Goal: Task Accomplishment & Management: Use online tool/utility

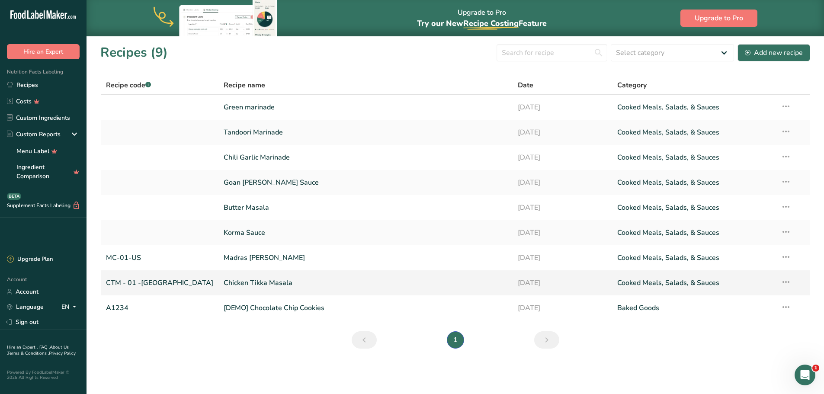
click at [224, 280] on link "Chicken Tikka Masala" at bounding box center [366, 283] width 284 height 18
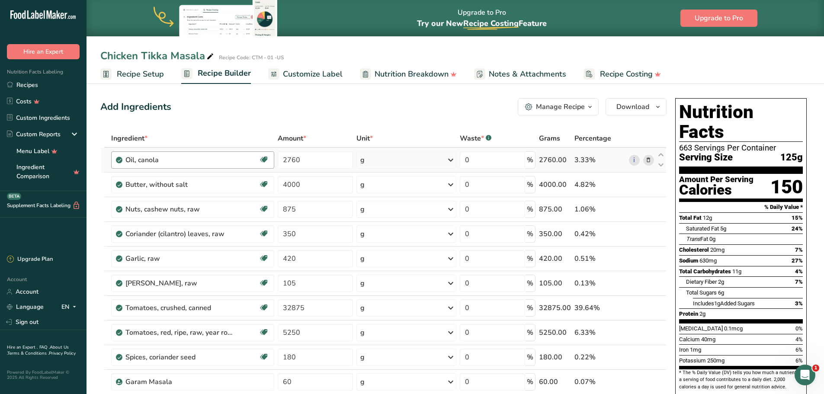
click at [238, 159] on div "Oil, canola" at bounding box center [192, 160] width 133 height 10
click at [634, 160] on link "i" at bounding box center [634, 160] width 11 height 11
click at [293, 160] on input "2760" at bounding box center [315, 159] width 75 height 17
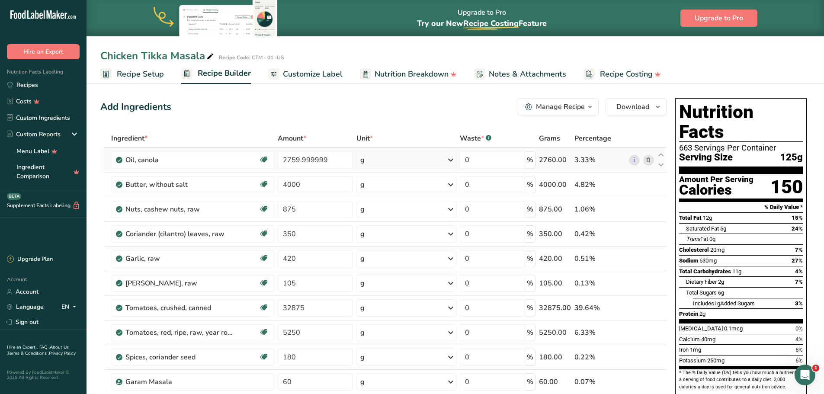
click at [651, 159] on icon at bounding box center [649, 160] width 6 height 9
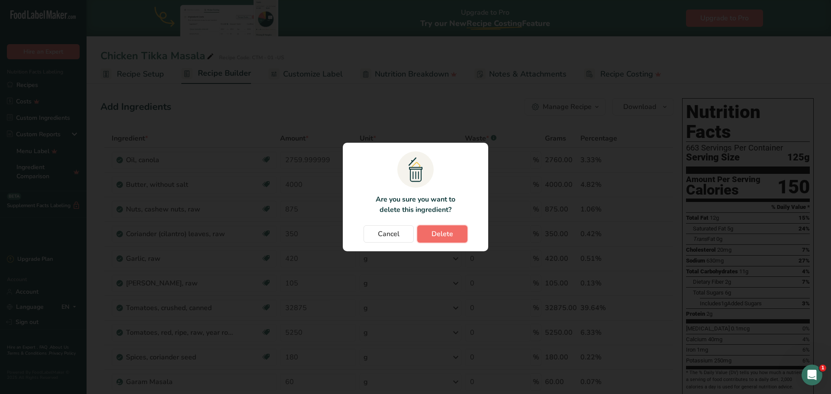
click at [444, 230] on span "Delete" at bounding box center [442, 234] width 22 height 10
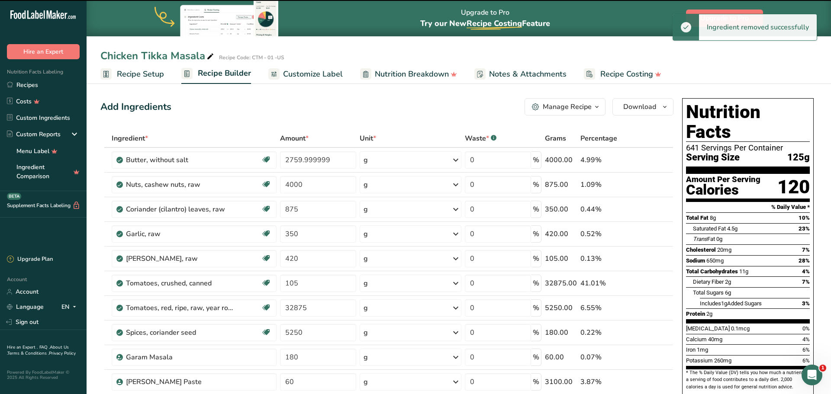
type input "4000"
type input "875"
type input "350"
type input "420"
type input "105"
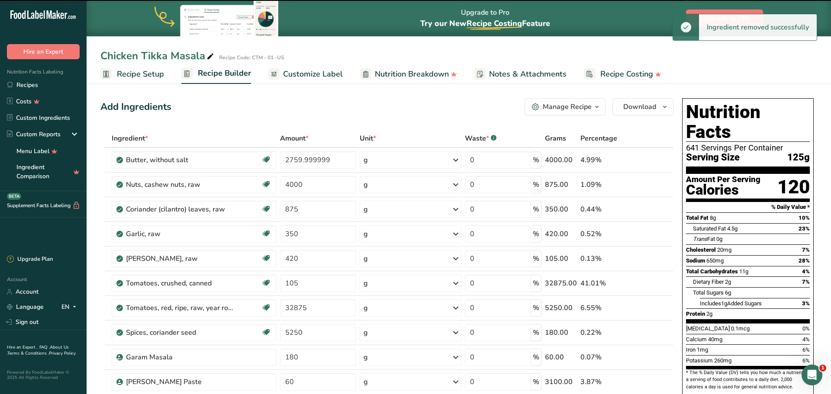
type input "32875"
type input "5250"
type input "180"
type input "60"
type input "3100"
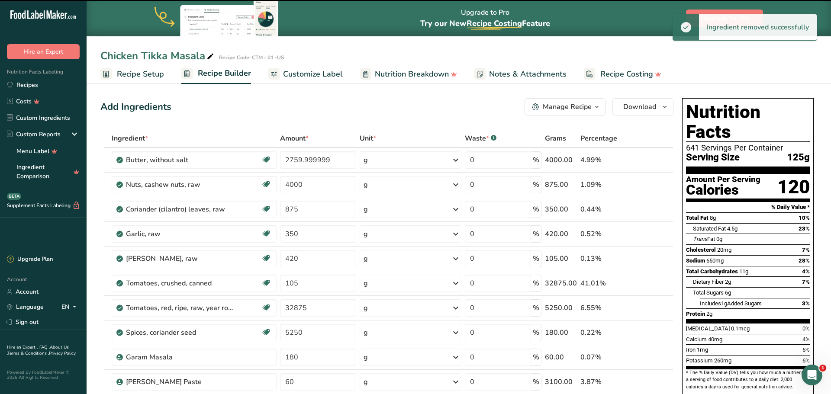
type input "35"
type input "175"
type input "487"
type input "122.5"
type input "1400"
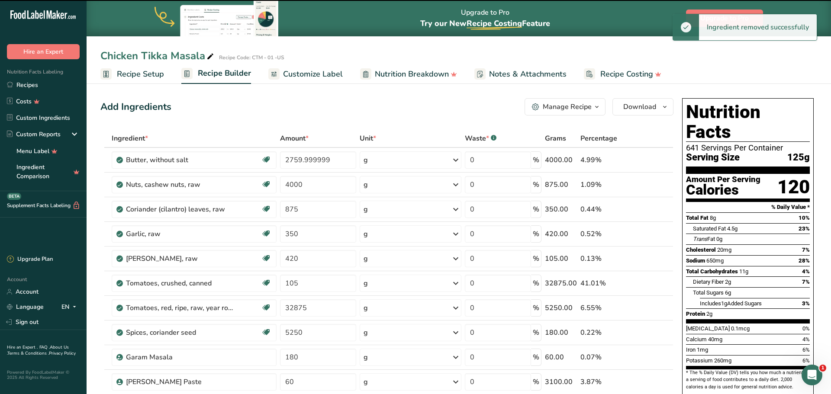
type input "24000"
type input "890"
type input "3938.5"
type input "875"
type input "60"
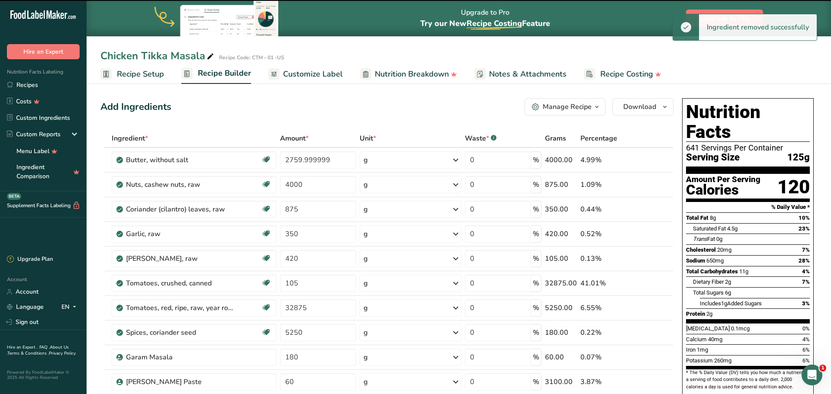
type input "1050"
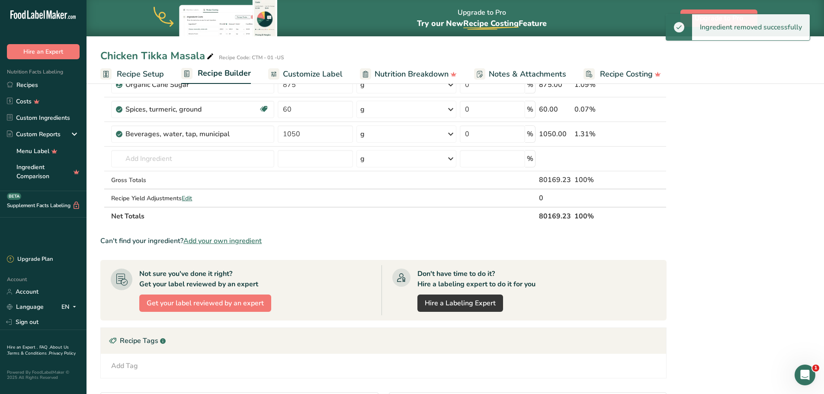
scroll to position [476, 0]
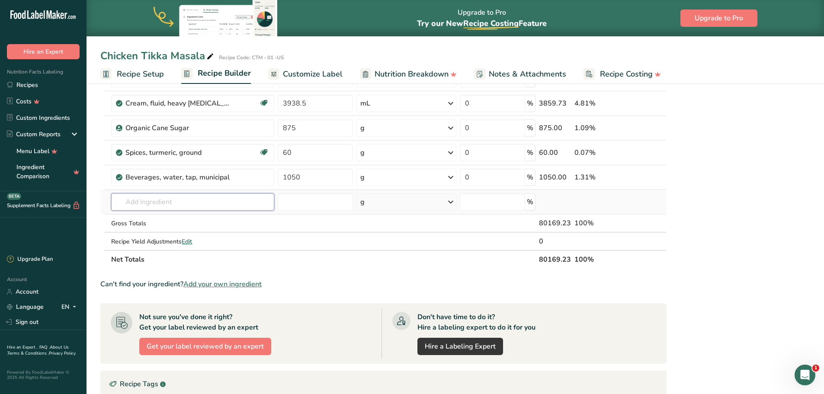
click at [184, 206] on input "text" at bounding box center [192, 201] width 163 height 17
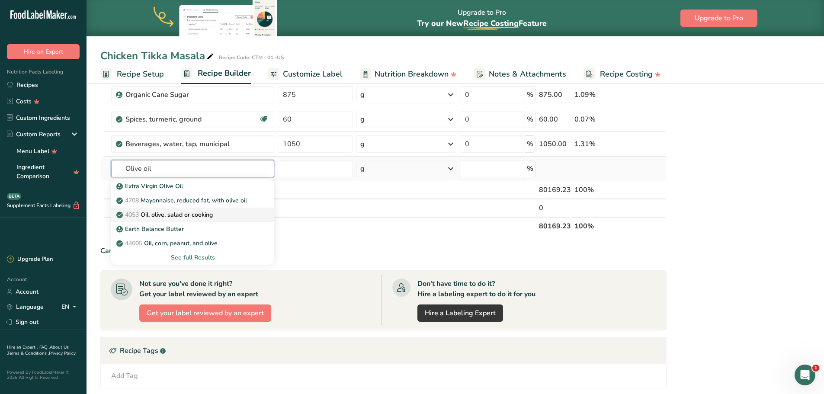
scroll to position [563, 0]
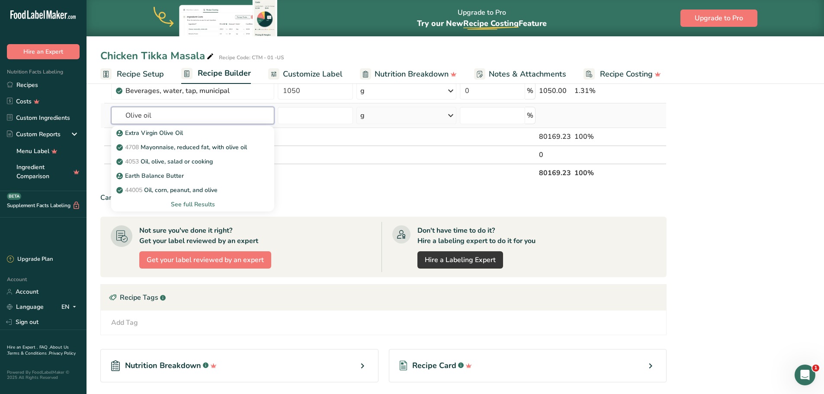
type input "Olive oil"
click at [208, 203] on div "See full Results" at bounding box center [192, 204] width 149 height 9
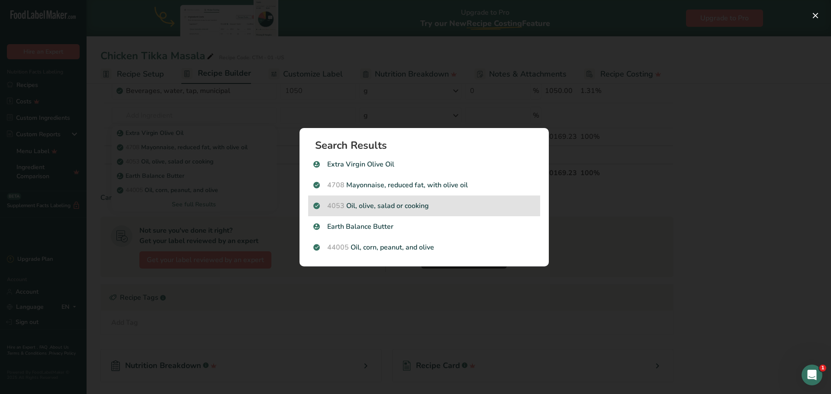
click at [409, 210] on p "4053 Oil, olive, salad or cooking" at bounding box center [424, 206] width 222 height 10
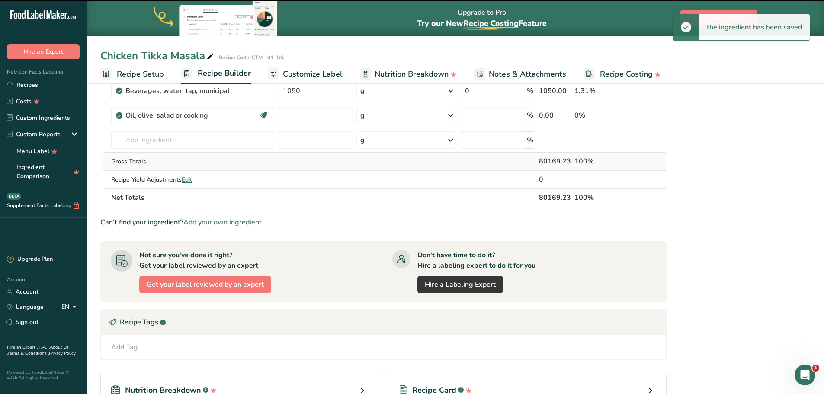
type input "0"
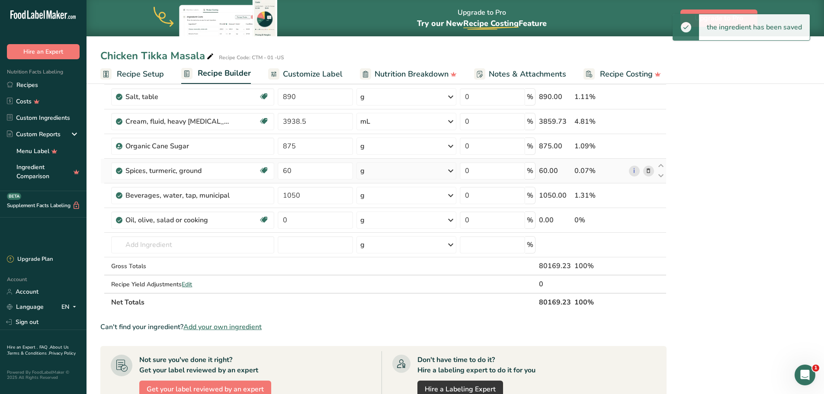
scroll to position [433, 0]
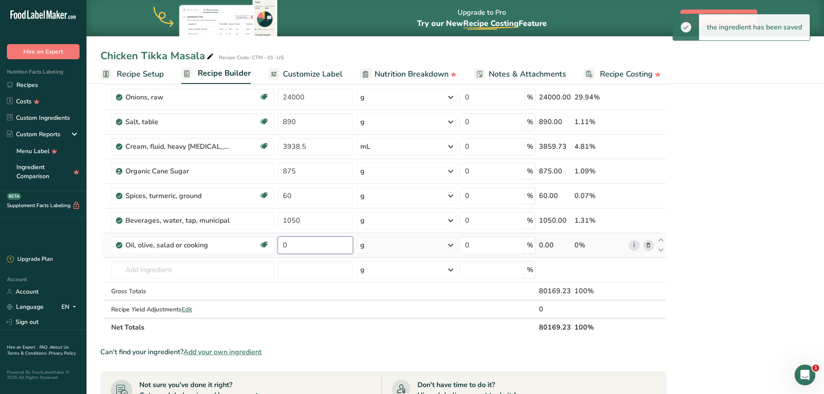
click at [298, 245] on input "0" at bounding box center [315, 245] width 75 height 17
paste input "276"
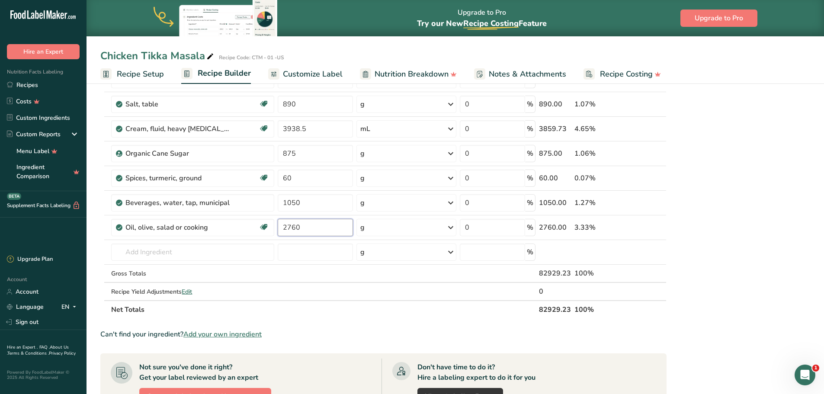
scroll to position [389, 0]
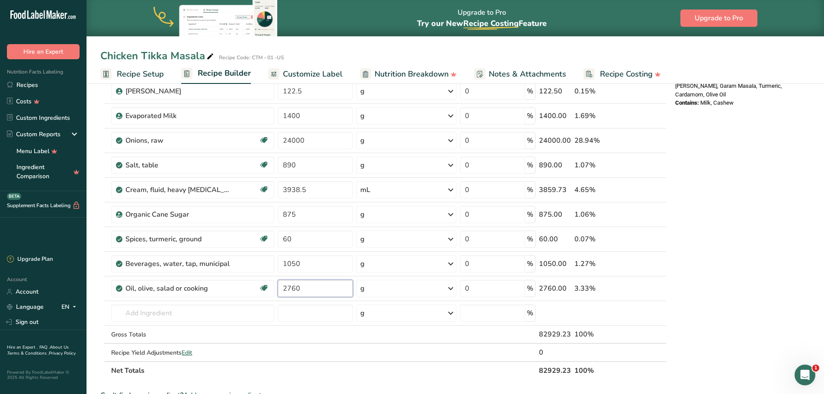
type input "2760"
click at [754, 256] on div "Nutrition Facts 641 Servings Per Container Serving Size 125g Amount Per Serving…" at bounding box center [741, 180] width 138 height 950
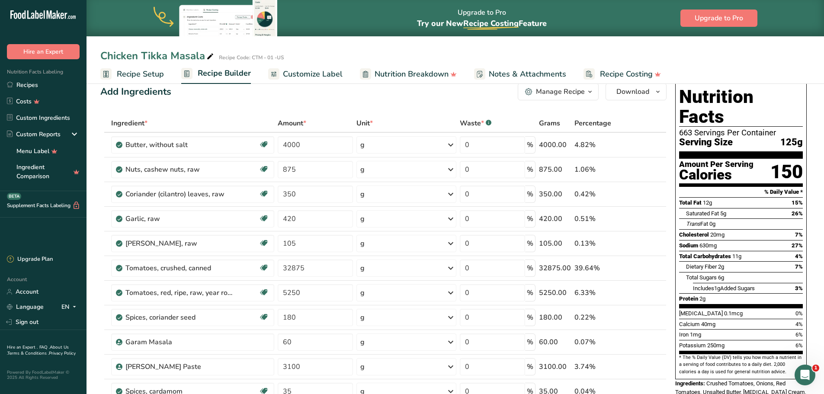
scroll to position [0, 0]
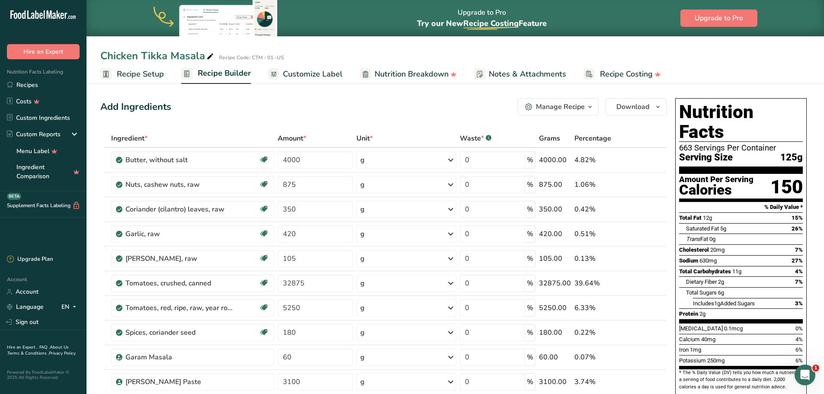
click at [559, 110] on div "Manage Recipe" at bounding box center [560, 107] width 49 height 10
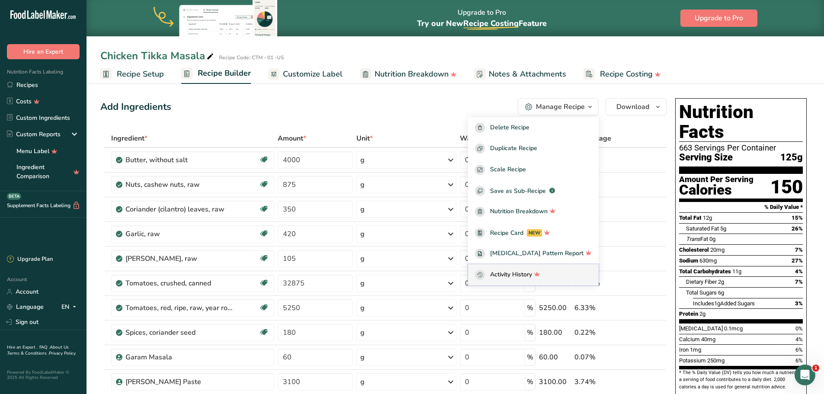
click at [532, 271] on span "Activity History" at bounding box center [511, 275] width 42 height 10
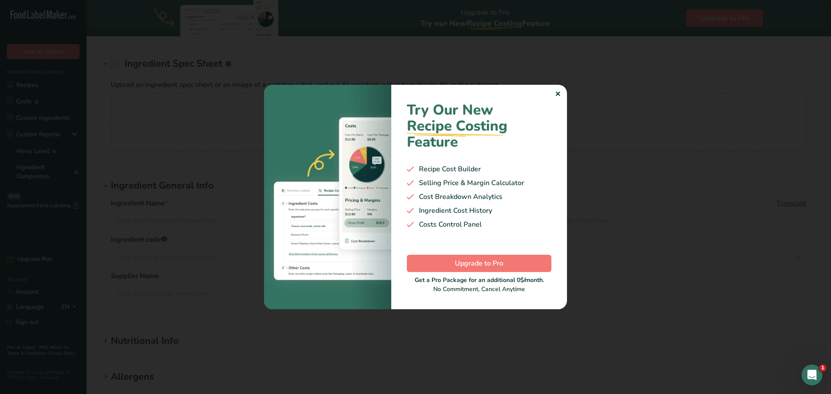
type input "Oil, canola"
type input "Canola Oil"
click at [558, 94] on div "✕" at bounding box center [558, 94] width 6 height 10
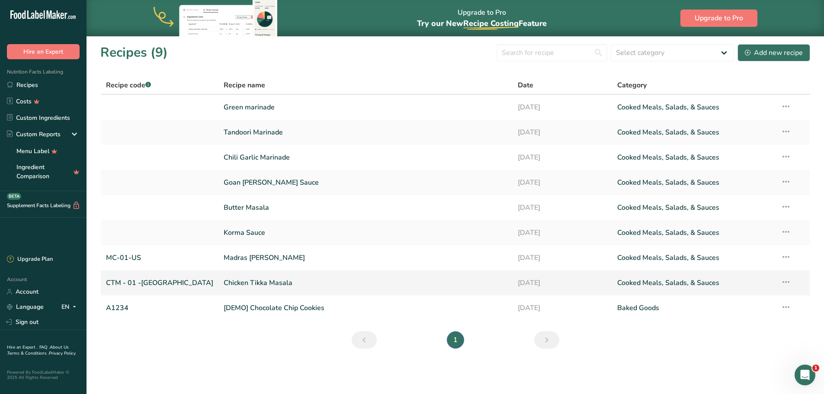
click at [224, 283] on link "Chicken Tikka Masala" at bounding box center [366, 283] width 284 height 18
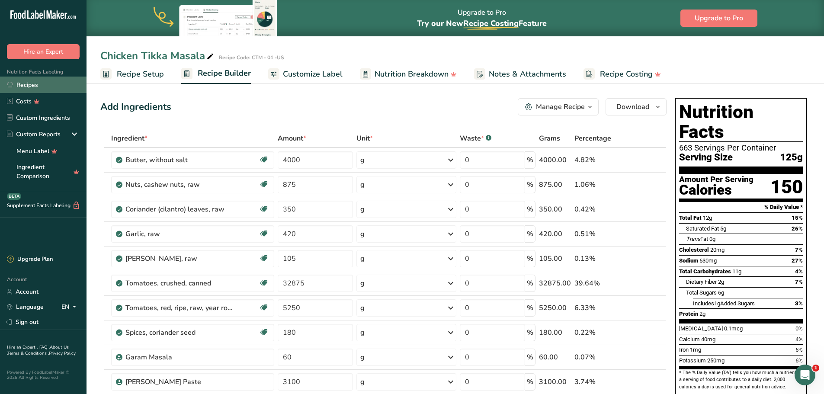
click at [29, 86] on link "Recipes" at bounding box center [43, 85] width 87 height 16
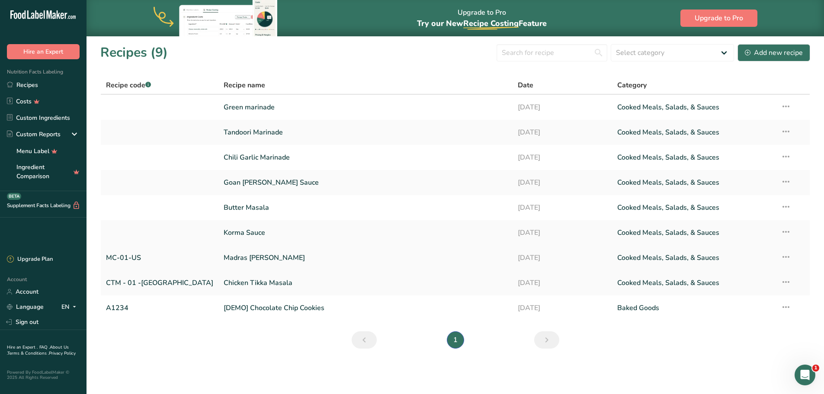
click at [224, 258] on link "Madras [PERSON_NAME]" at bounding box center [366, 258] width 284 height 18
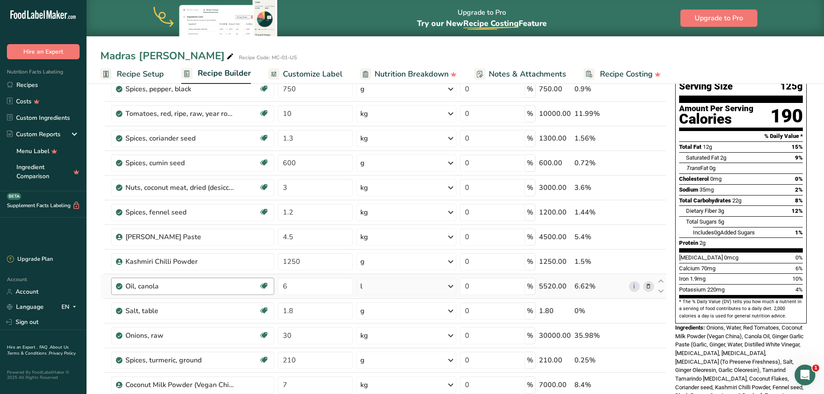
scroll to position [87, 0]
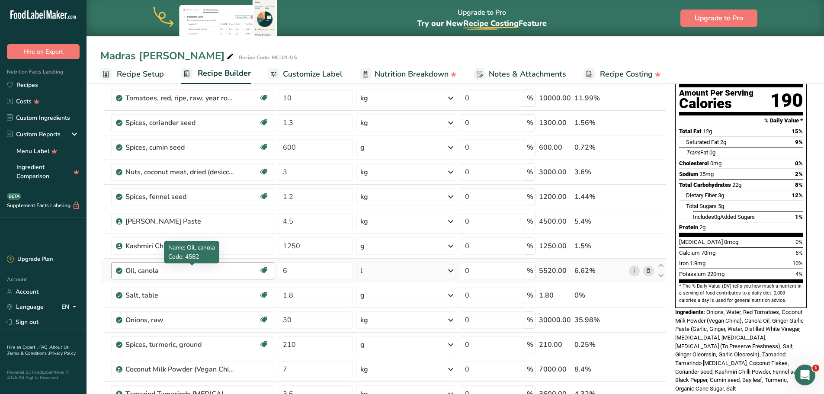
click at [172, 270] on div "Oil, canola" at bounding box center [180, 271] width 108 height 10
click at [651, 270] on icon at bounding box center [649, 271] width 6 height 9
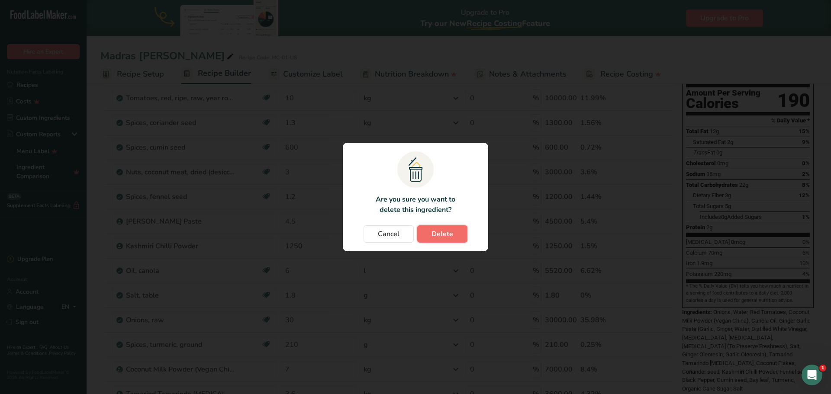
click at [450, 236] on span "Delete" at bounding box center [442, 234] width 22 height 10
type input "1.8"
type input "30"
type input "210"
type input "7"
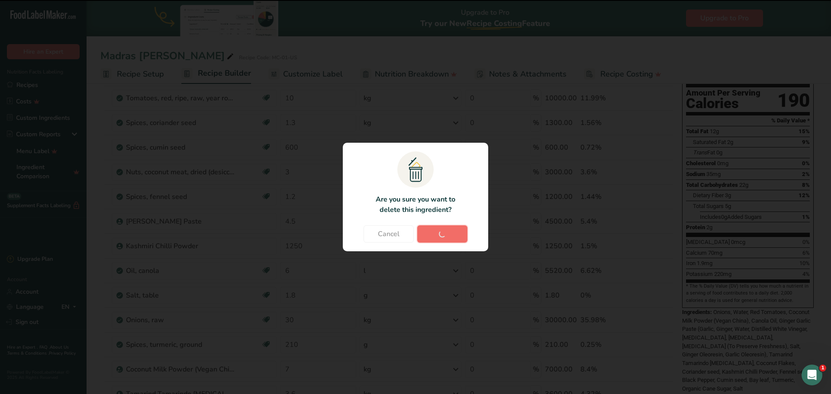
type input "3.6"
type input "200"
type input "250"
type input "14"
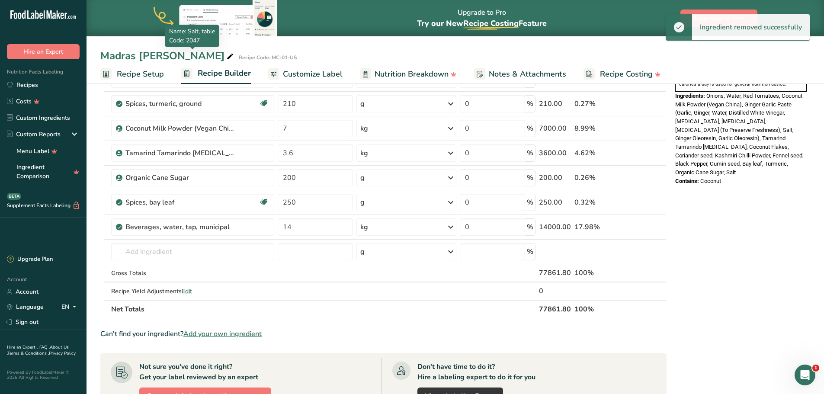
scroll to position [346, 0]
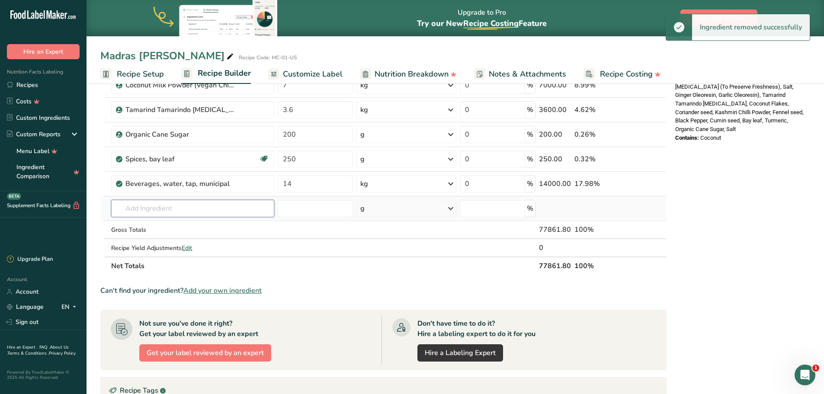
click at [148, 208] on input "text" at bounding box center [192, 208] width 163 height 17
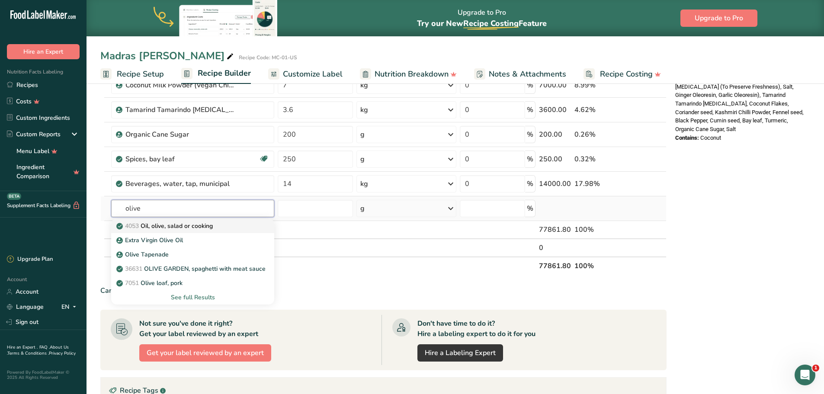
type input "olive"
click at [219, 225] on div "4053 Oil, olive, salad or cooking" at bounding box center [185, 226] width 135 height 9
type input "Oil, olive, salad or cooking"
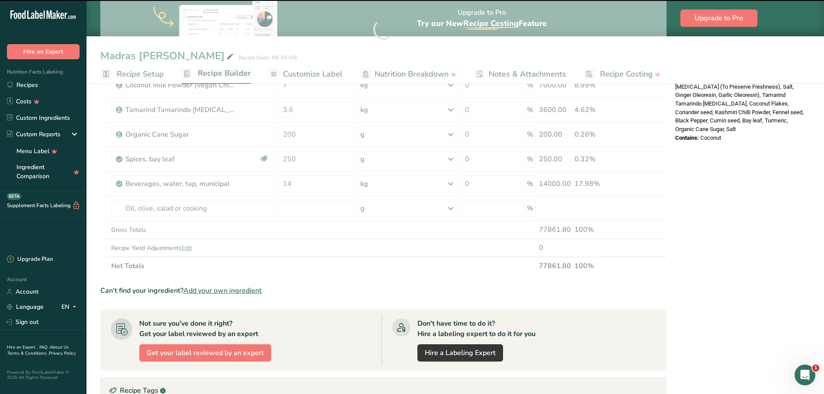
type input "0"
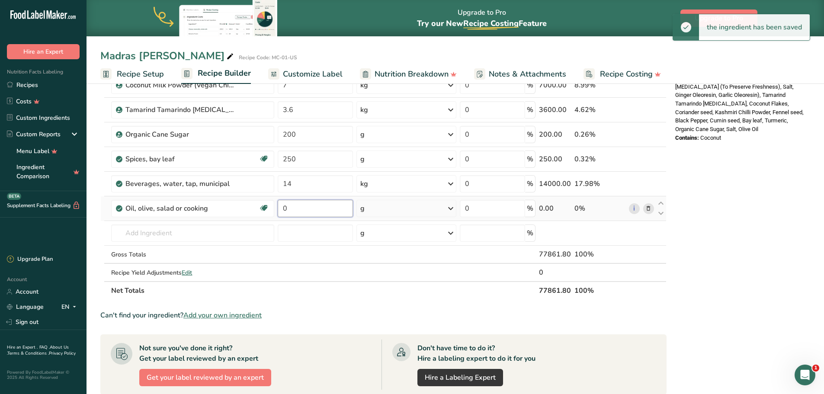
click at [293, 209] on input "0" at bounding box center [315, 208] width 75 height 17
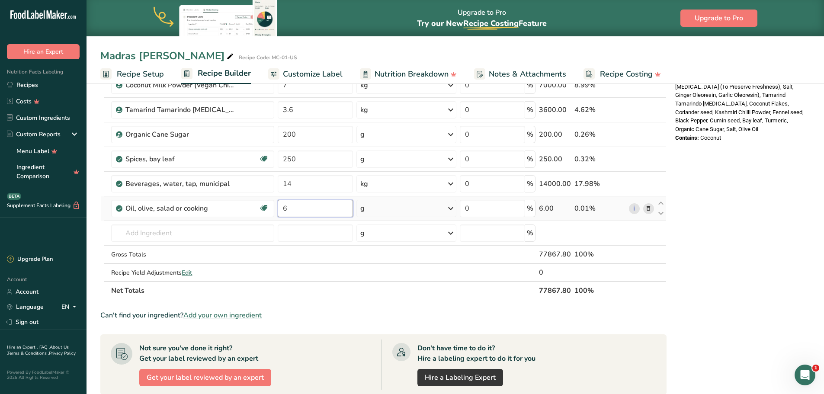
type input "6"
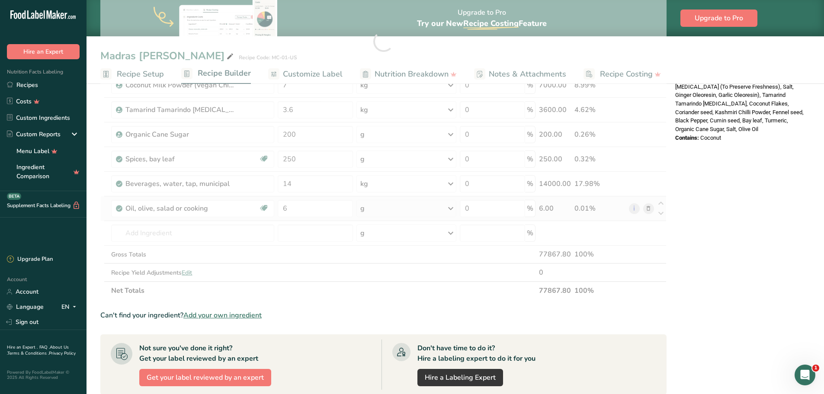
click at [384, 209] on div "Ingredient * Amount * Unit * Waste * .a-a{fill:#347362;}.b-a{fill:#fff;} Grams …" at bounding box center [383, 41] width 567 height 517
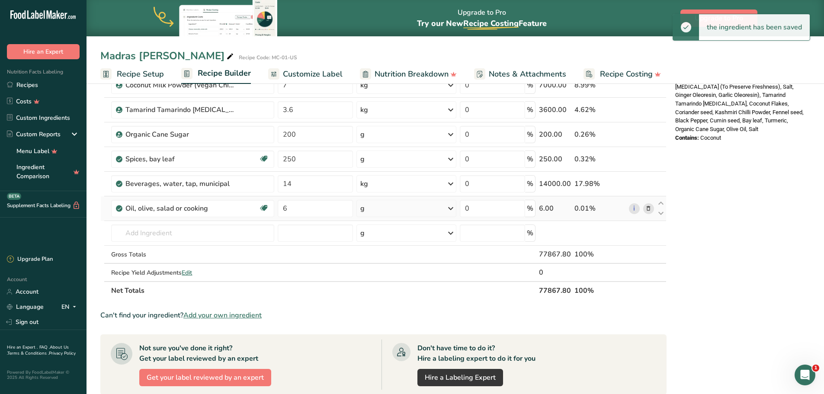
click at [384, 209] on div "g" at bounding box center [407, 208] width 100 height 17
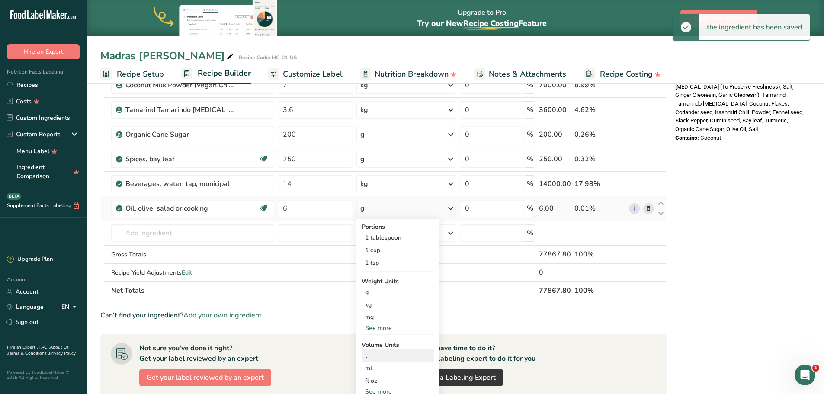
click at [378, 356] on div "l" at bounding box center [398, 355] width 66 height 9
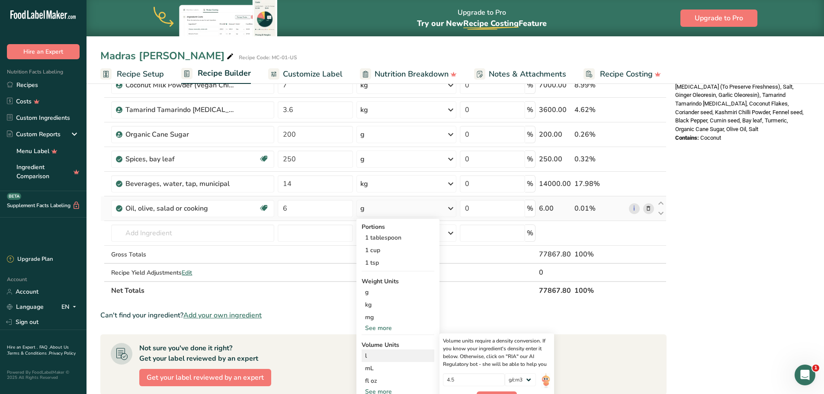
click at [368, 357] on div "l" at bounding box center [398, 355] width 66 height 9
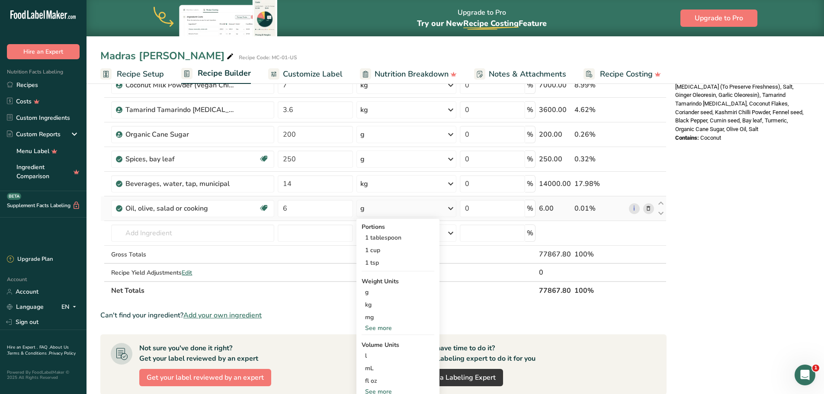
scroll to position [433, 0]
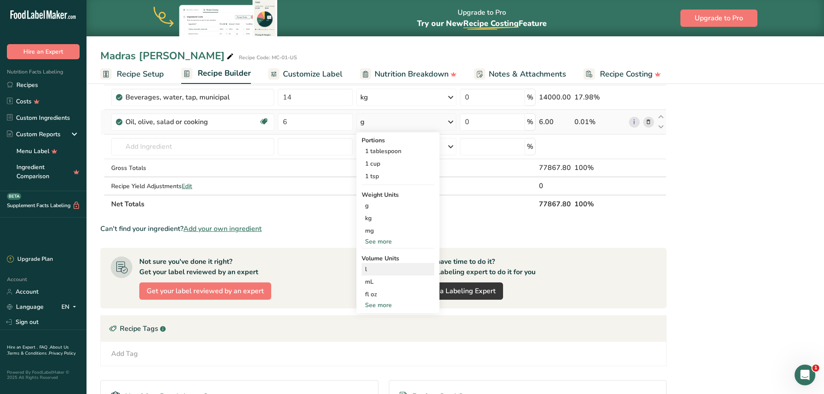
click at [379, 272] on div "l" at bounding box center [398, 269] width 66 height 9
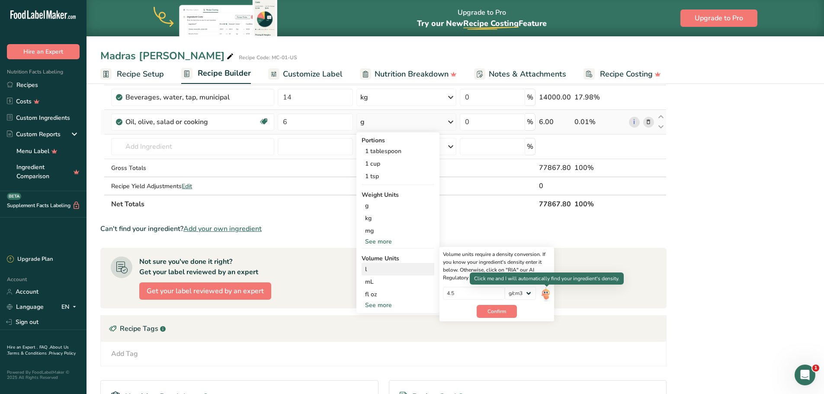
click at [551, 294] on img at bounding box center [546, 294] width 10 height 15
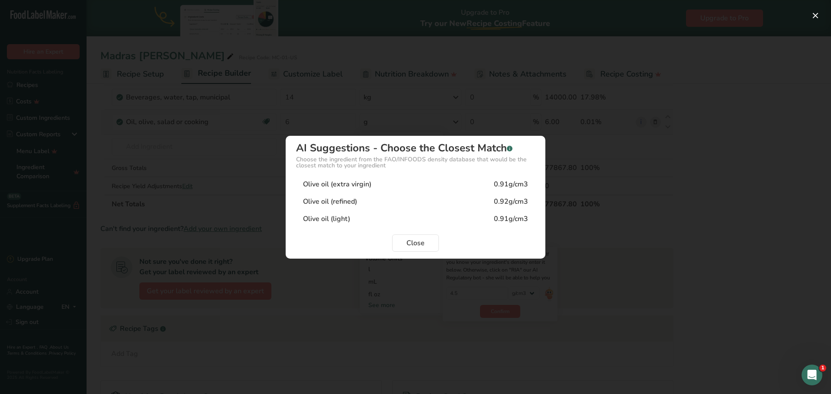
click at [402, 186] on div "Olive oil (extra virgin) 0.91g/cm3" at bounding box center [415, 184] width 239 height 17
type input "0.91"
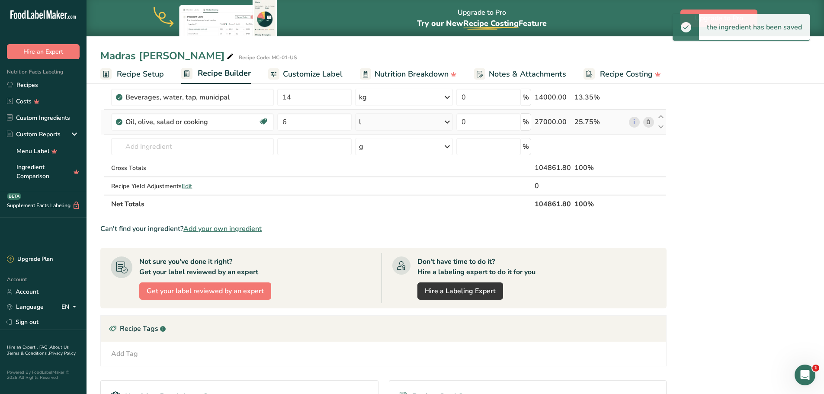
click at [718, 183] on div "Nutrition Facts 839 Servings Per Container Serving Size 125g Amount Per Serving…" at bounding box center [741, 75] width 138 height 827
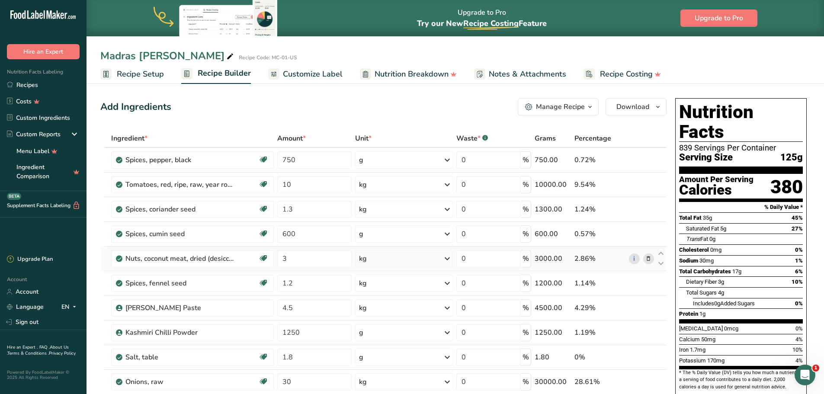
scroll to position [43, 0]
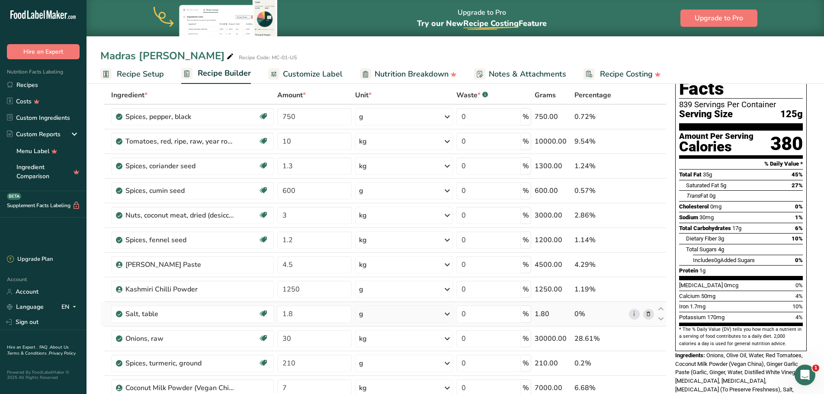
click at [383, 315] on div "g" at bounding box center [404, 314] width 98 height 17
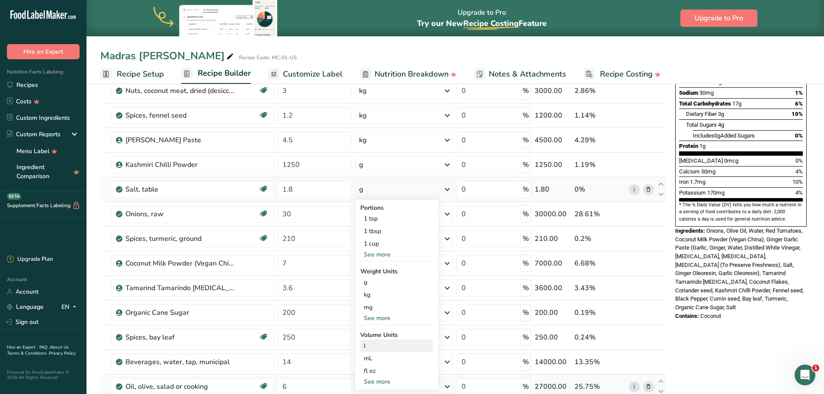
scroll to position [173, 0]
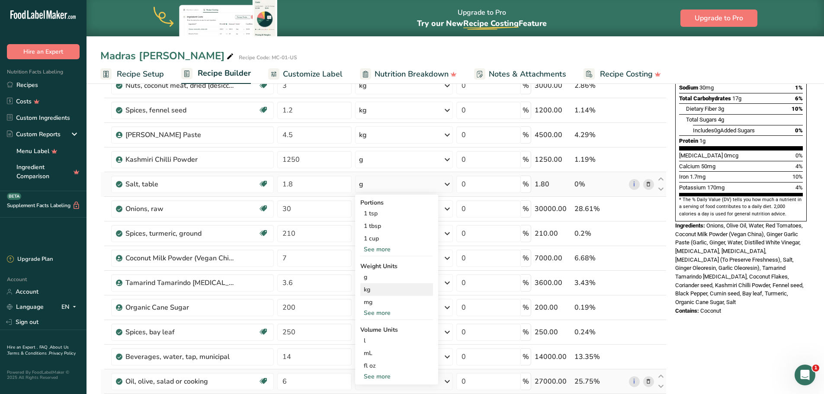
click at [372, 292] on div "kg" at bounding box center [397, 289] width 73 height 13
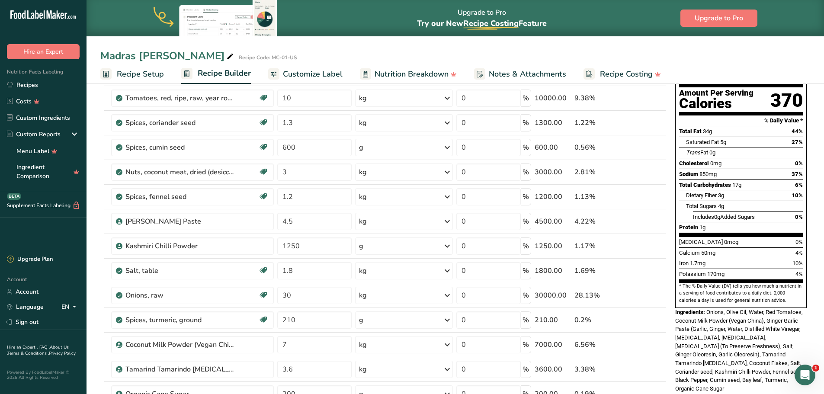
scroll to position [43, 0]
